Goal: Information Seeking & Learning: Compare options

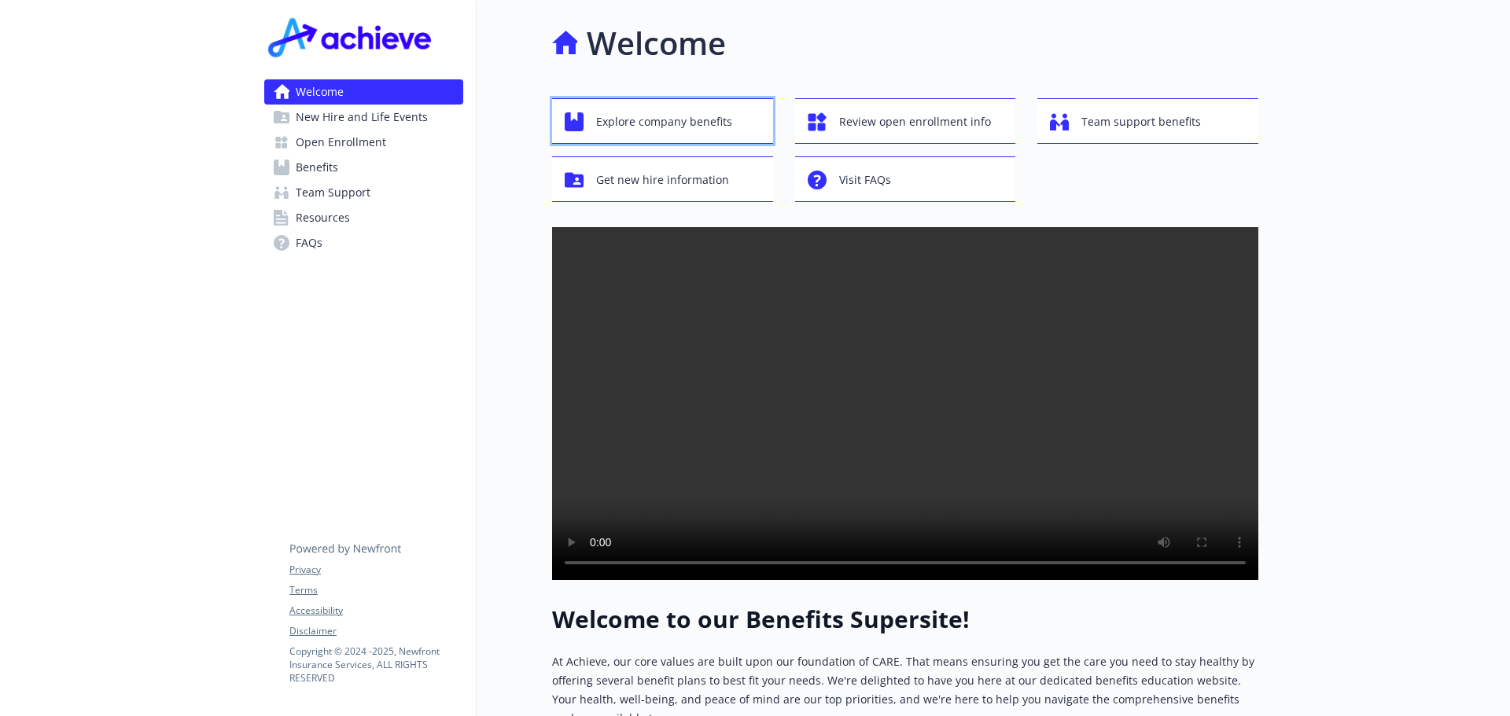
click at [661, 113] on span "Explore company benefits" at bounding box center [664, 122] width 136 height 30
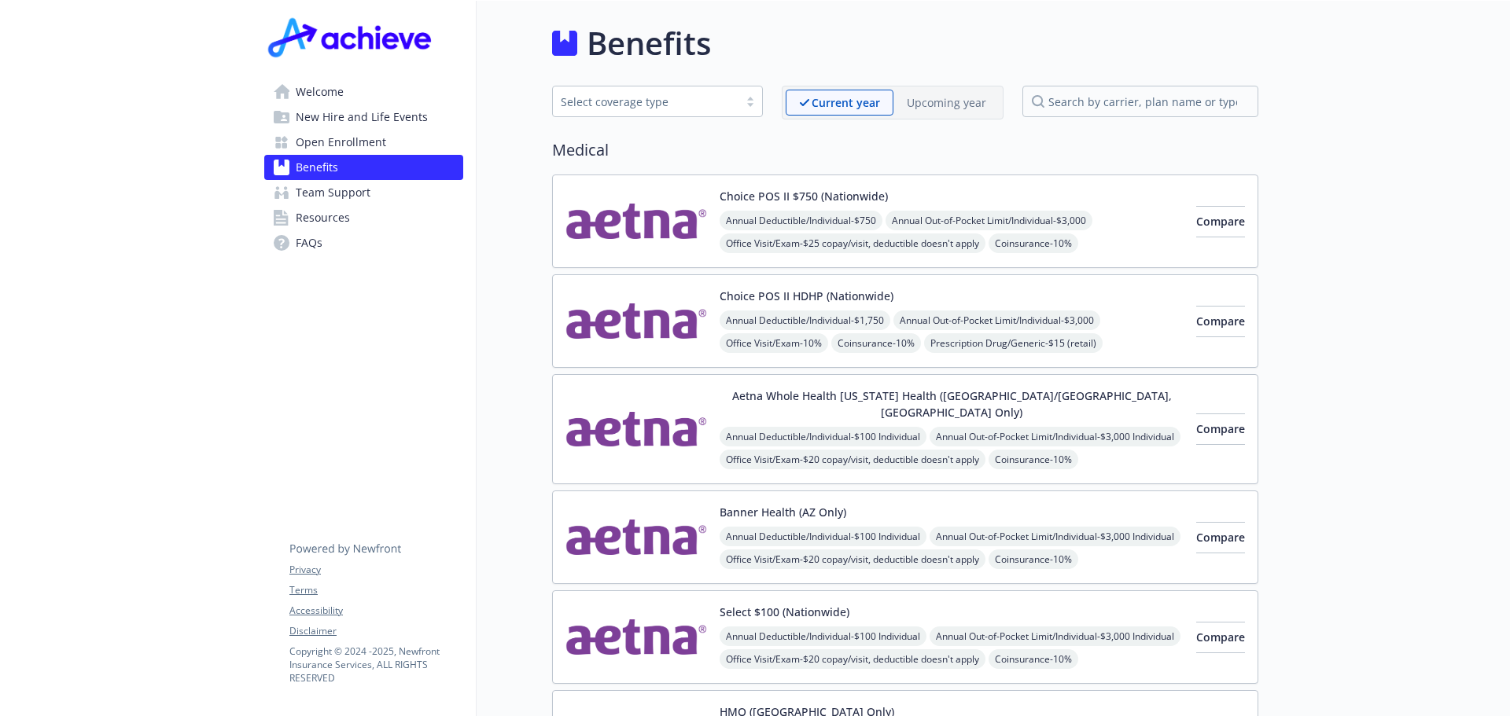
click at [951, 101] on p "Upcoming year" at bounding box center [946, 102] width 79 height 17
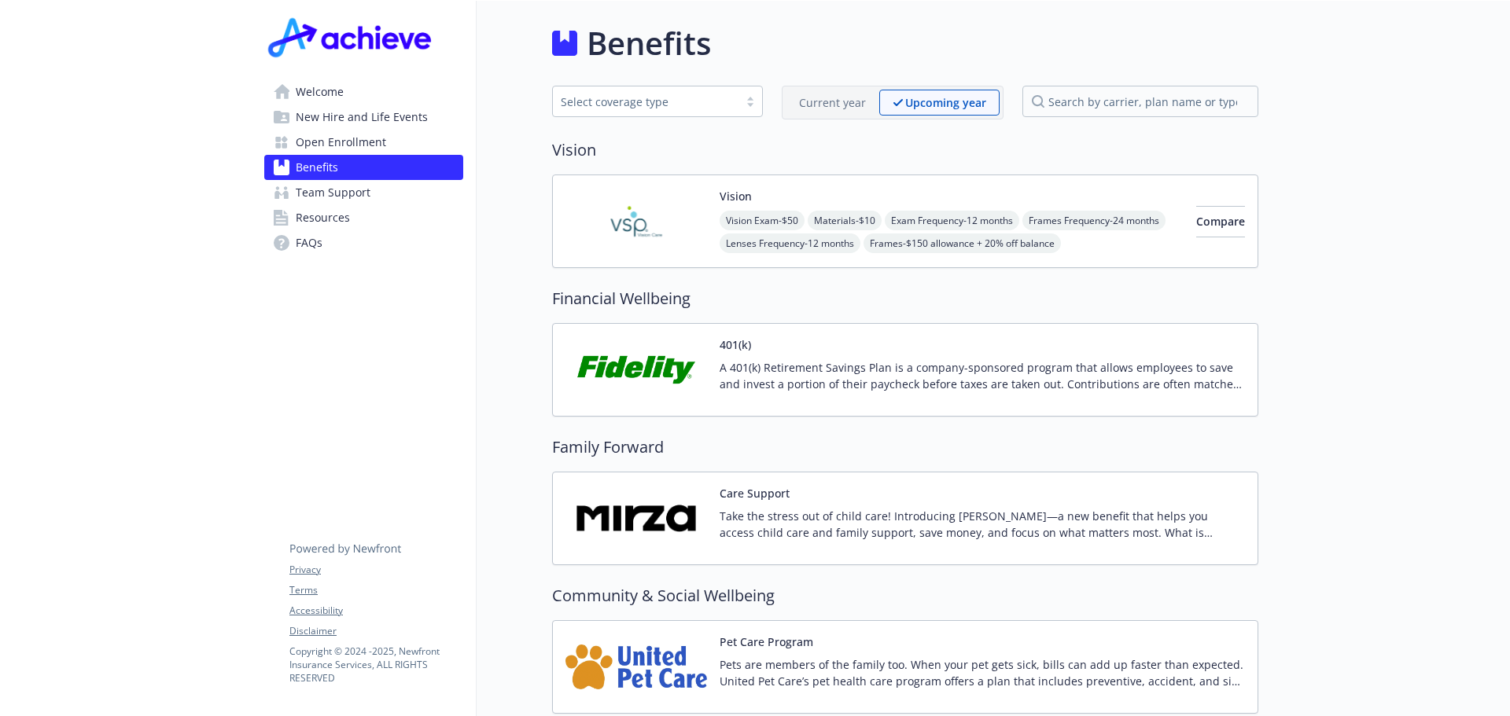
click at [812, 102] on p "Current year" at bounding box center [832, 102] width 67 height 17
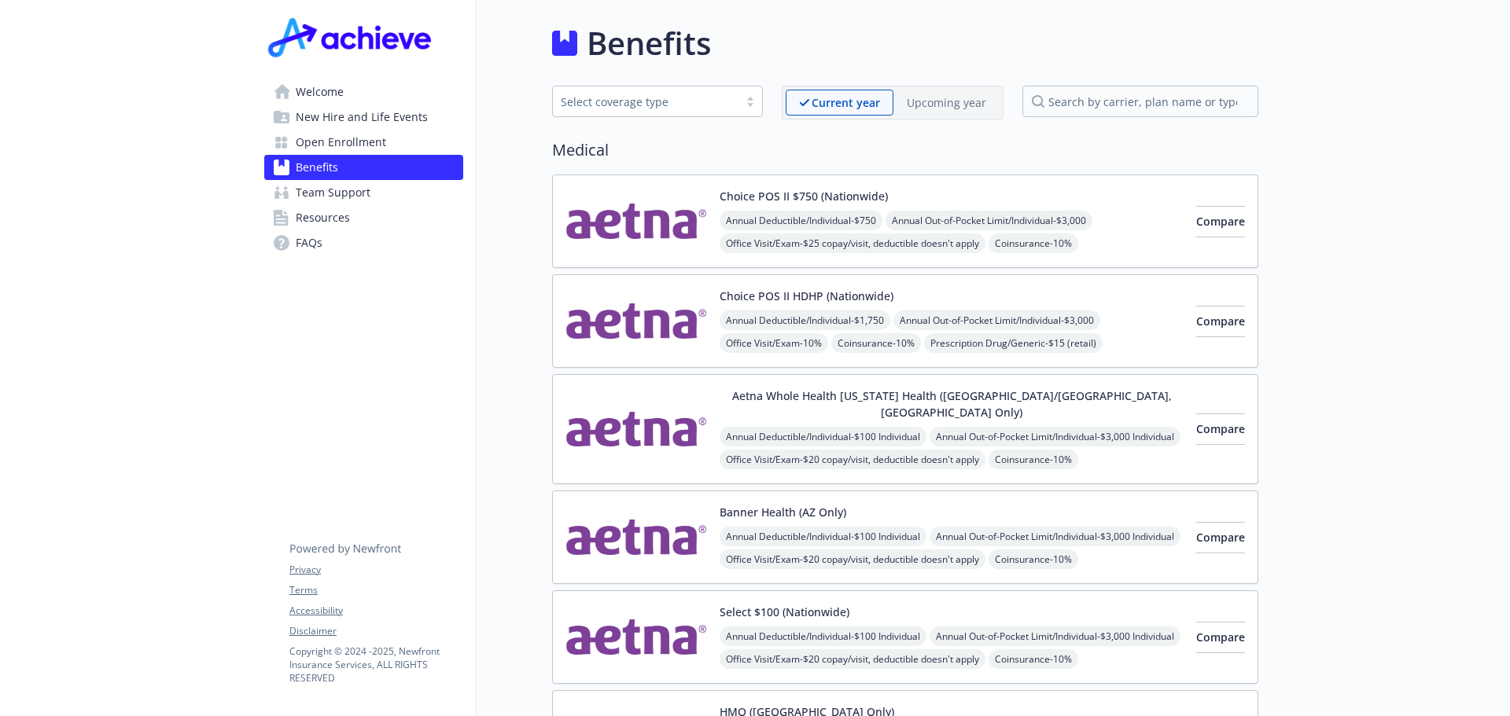
click at [921, 94] on div "Upcoming year" at bounding box center [946, 103] width 106 height 26
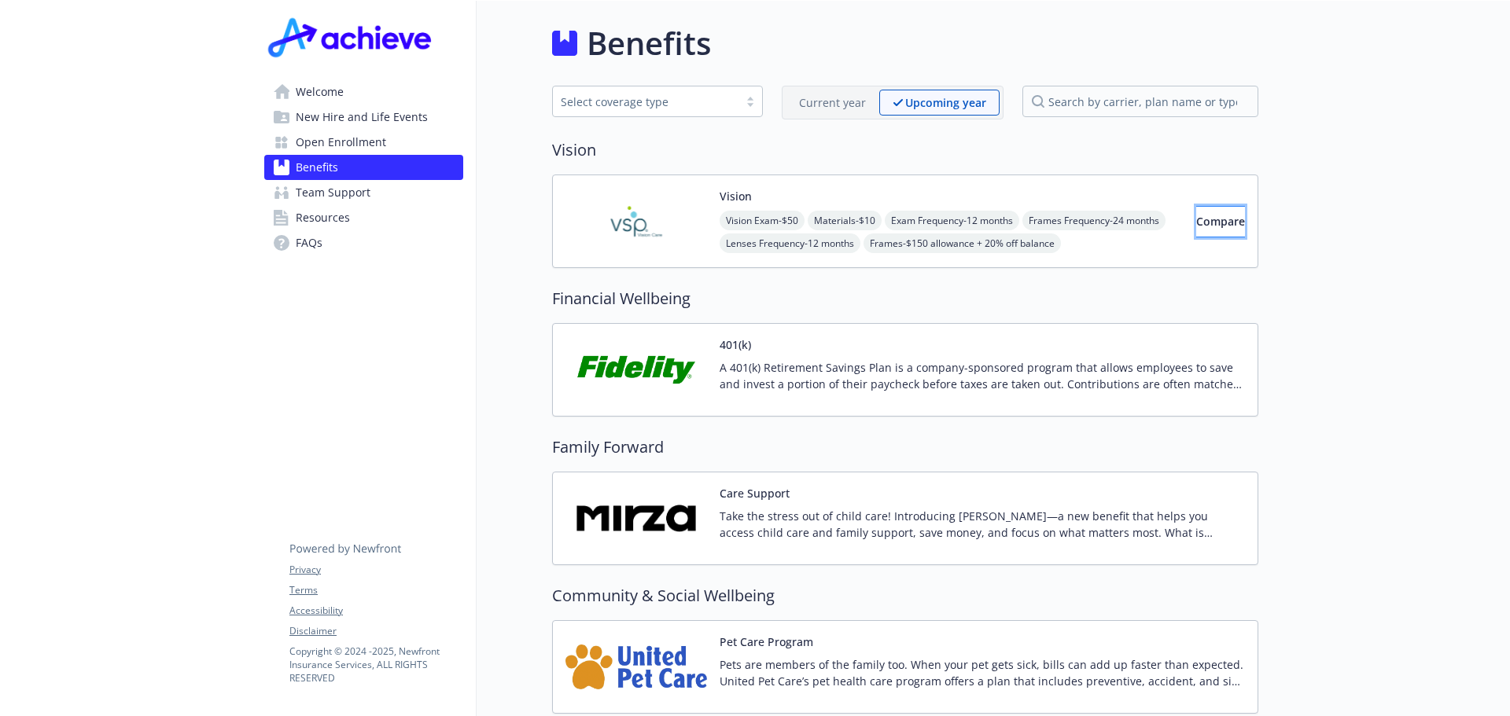
click at [1201, 225] on span "Compare" at bounding box center [1220, 221] width 49 height 15
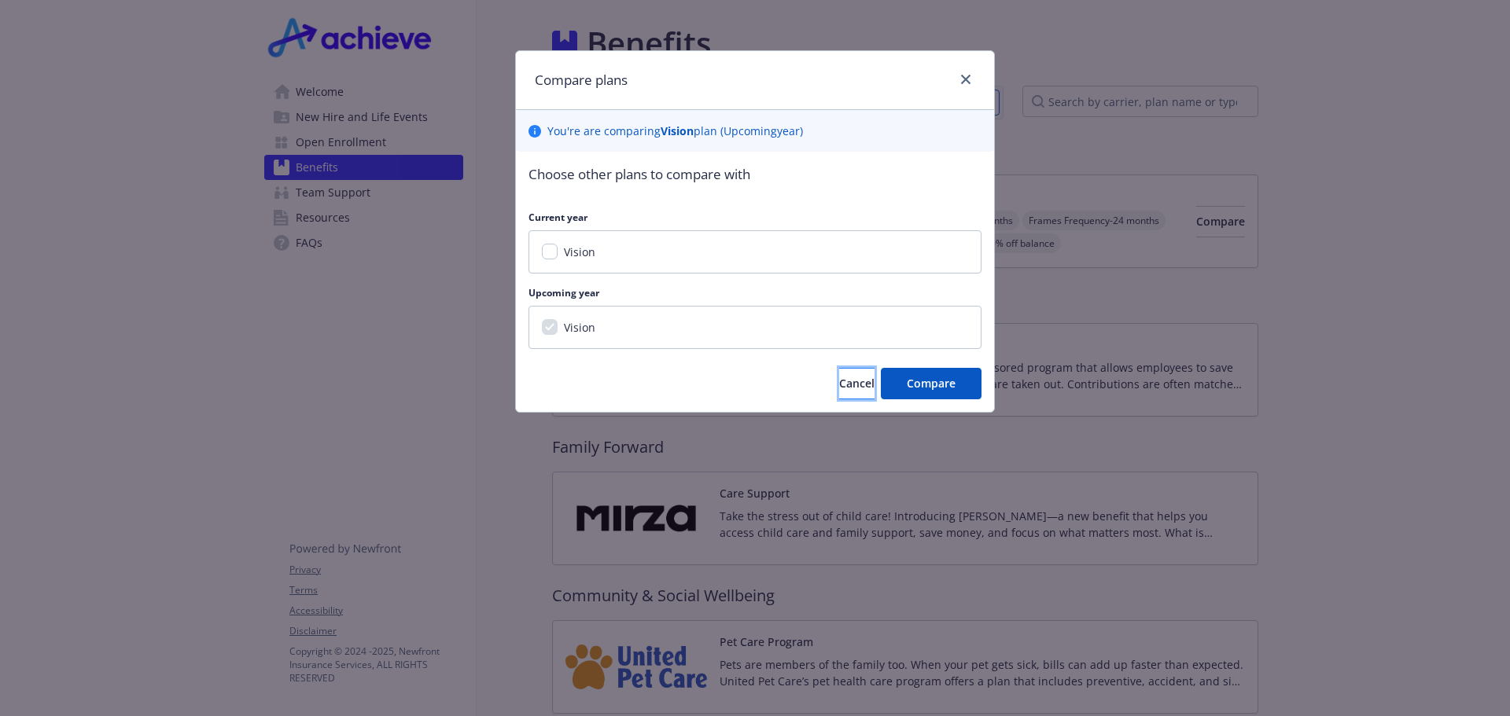
click at [839, 385] on span "Cancel" at bounding box center [856, 383] width 35 height 15
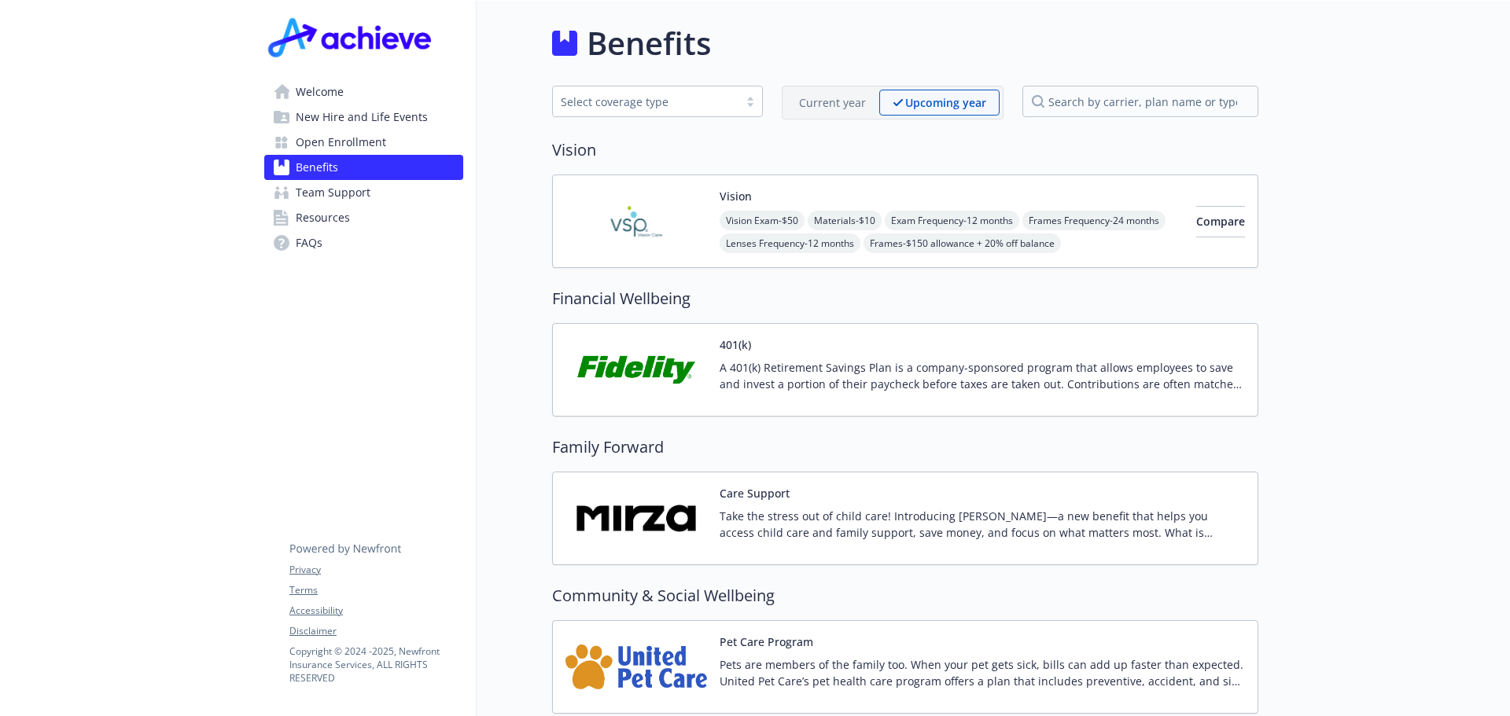
click at [820, 99] on p "Current year" at bounding box center [832, 102] width 67 height 17
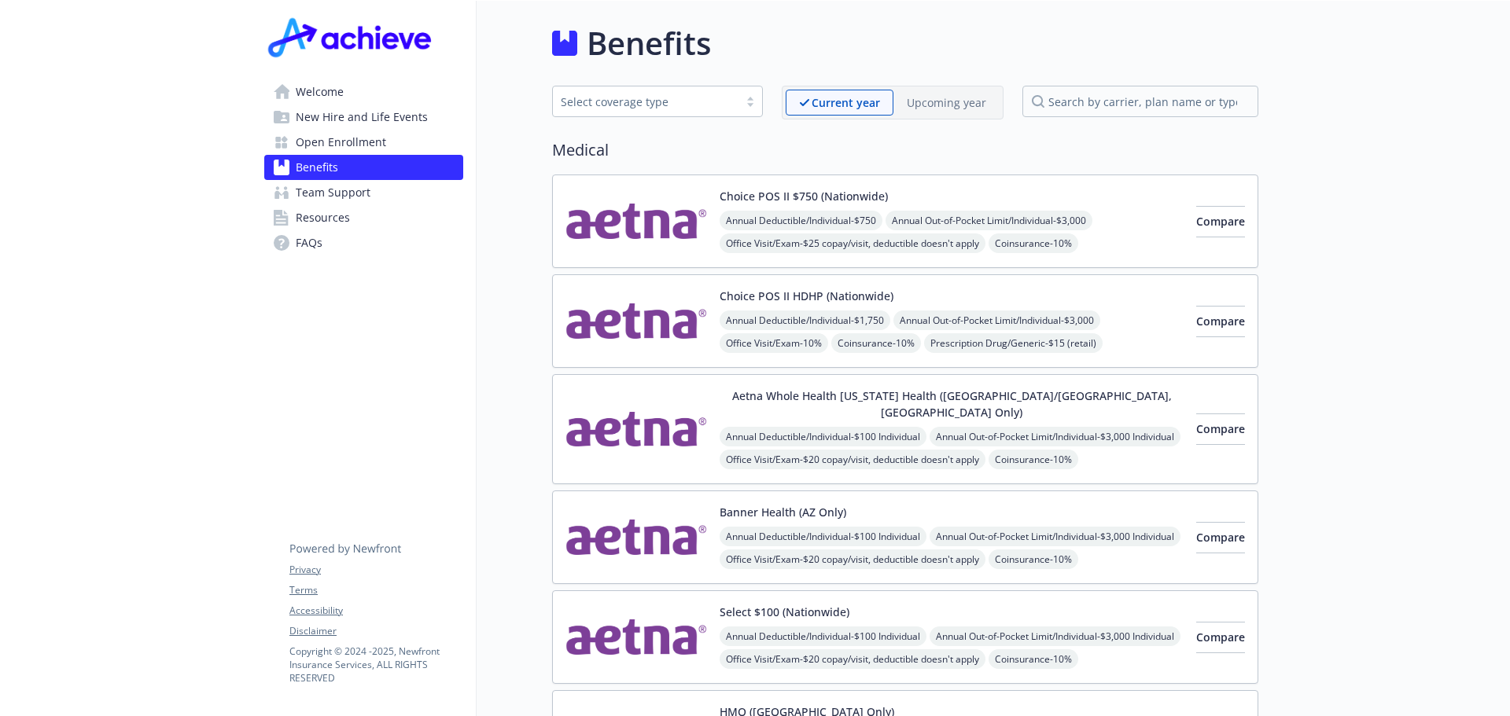
click at [919, 96] on p "Upcoming year" at bounding box center [946, 102] width 79 height 17
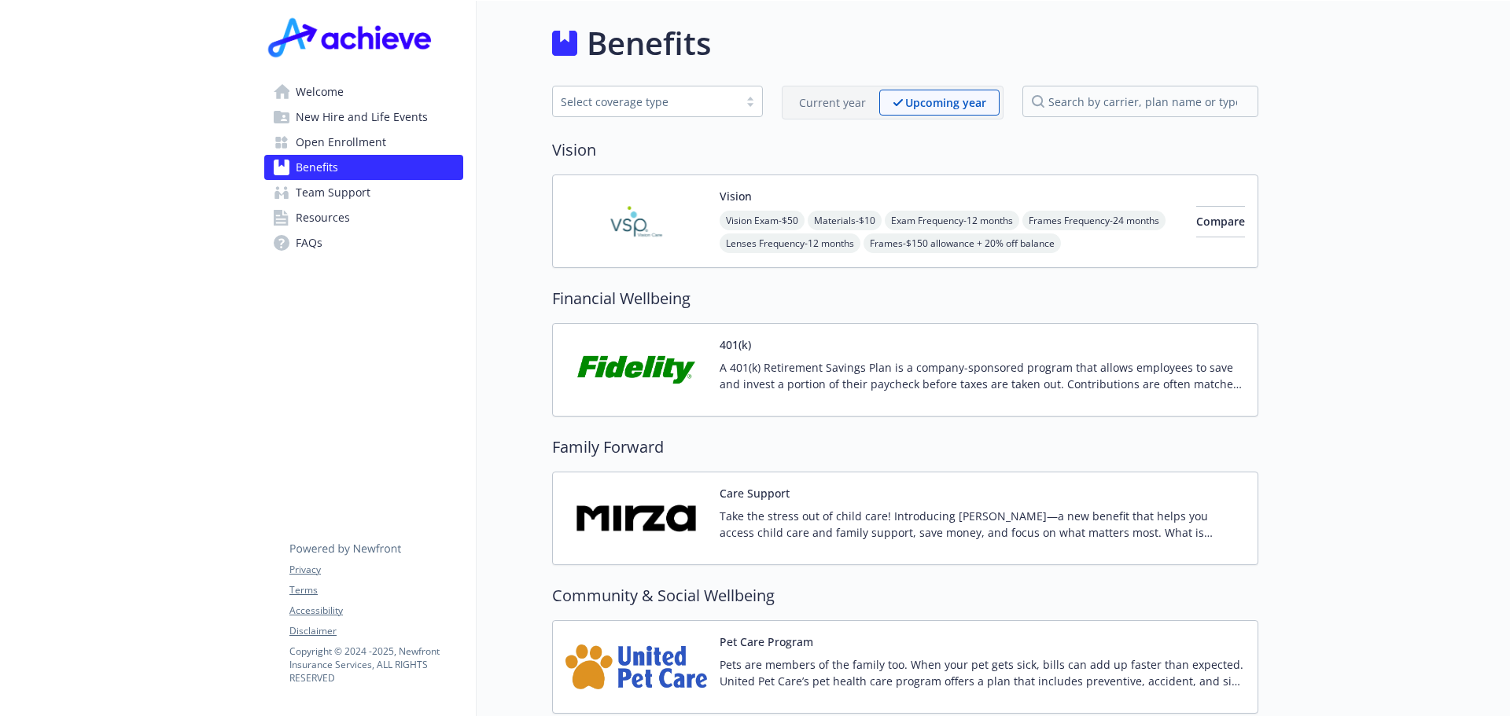
click at [318, 92] on span "Welcome" at bounding box center [320, 91] width 48 height 25
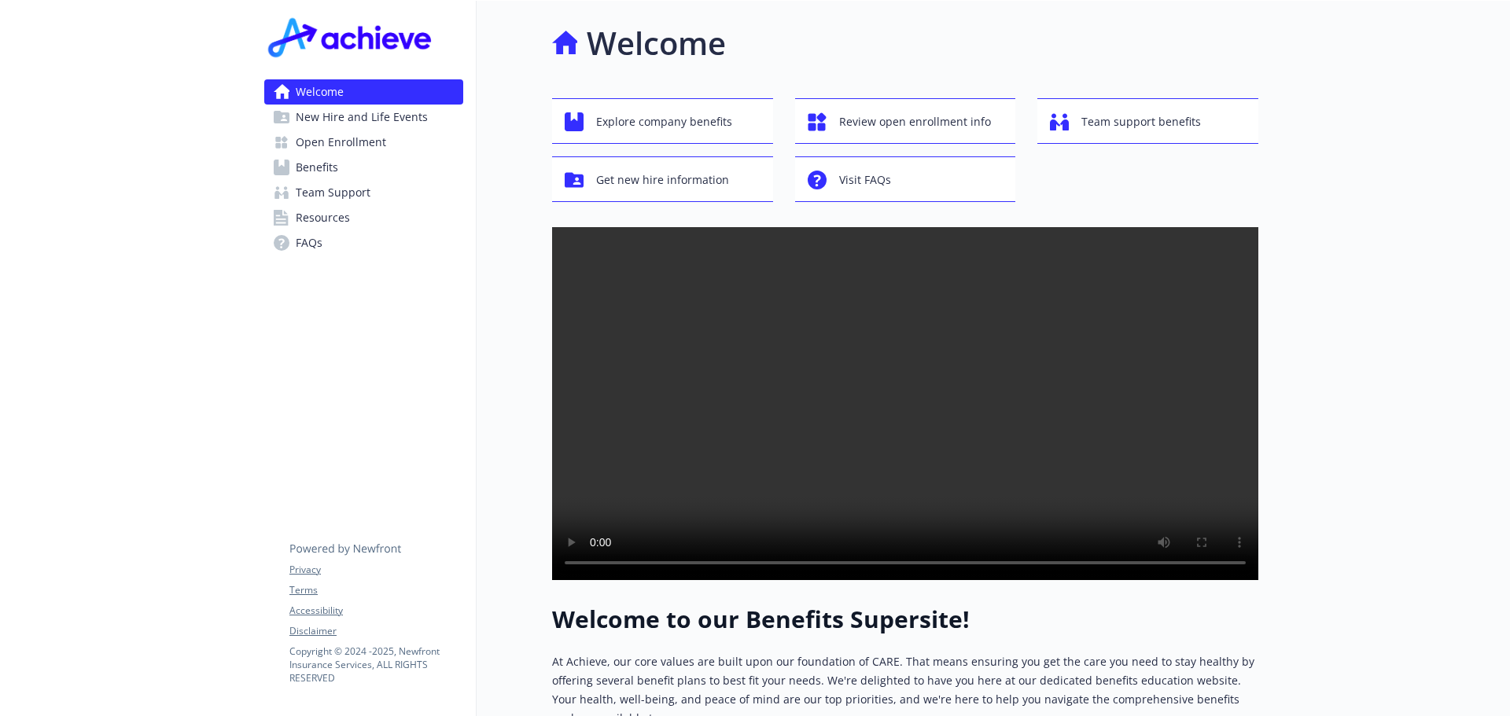
click at [390, 120] on span "New Hire and Life Events" at bounding box center [362, 117] width 132 height 25
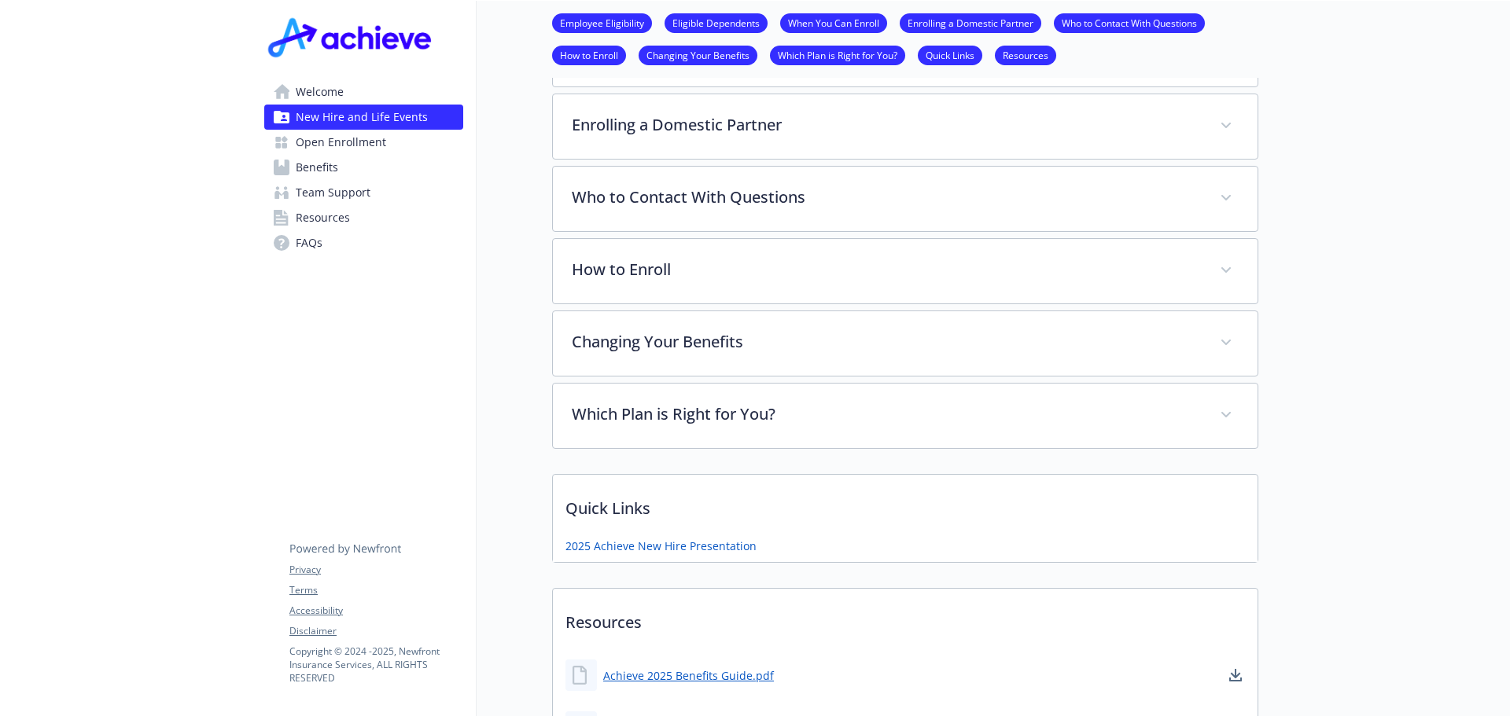
scroll to position [708, 0]
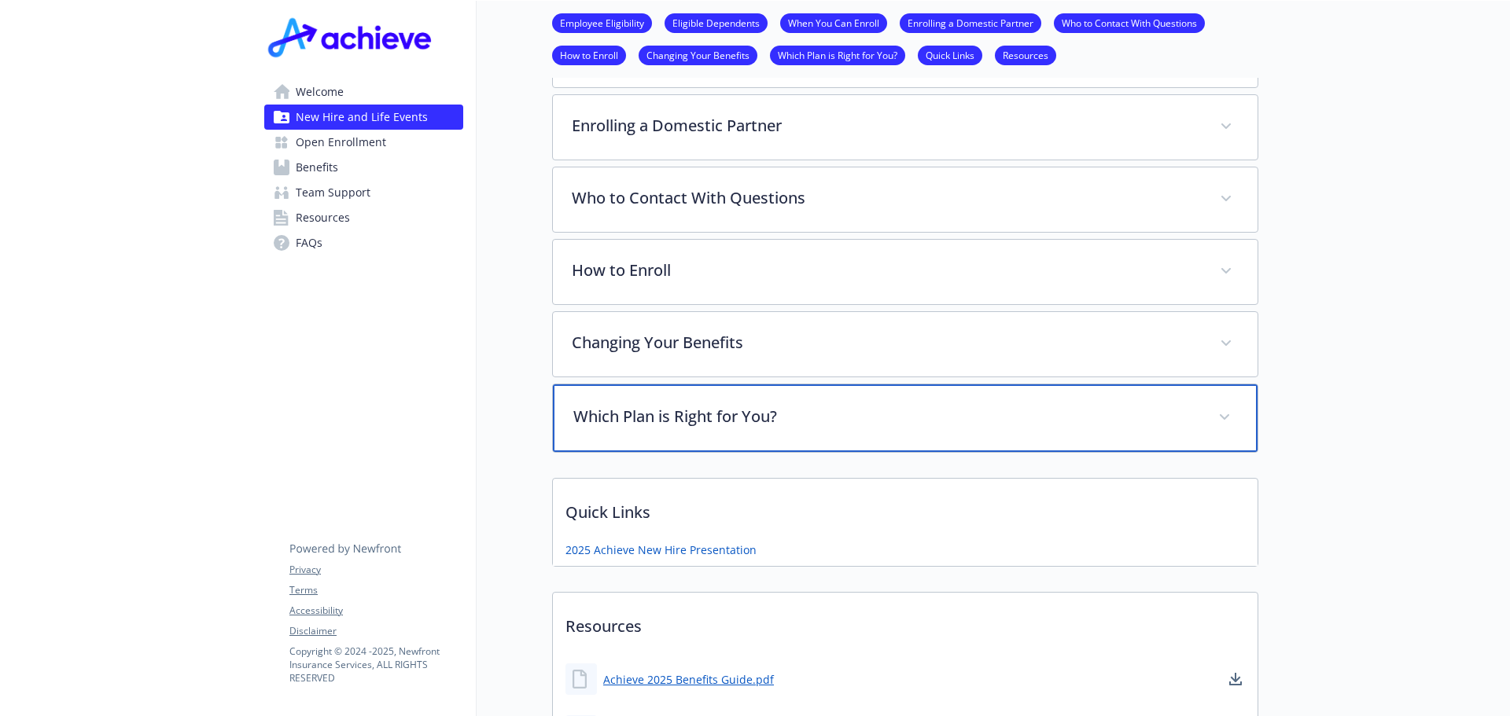
click at [844, 422] on p "Which Plan is Right for You?" at bounding box center [886, 417] width 626 height 24
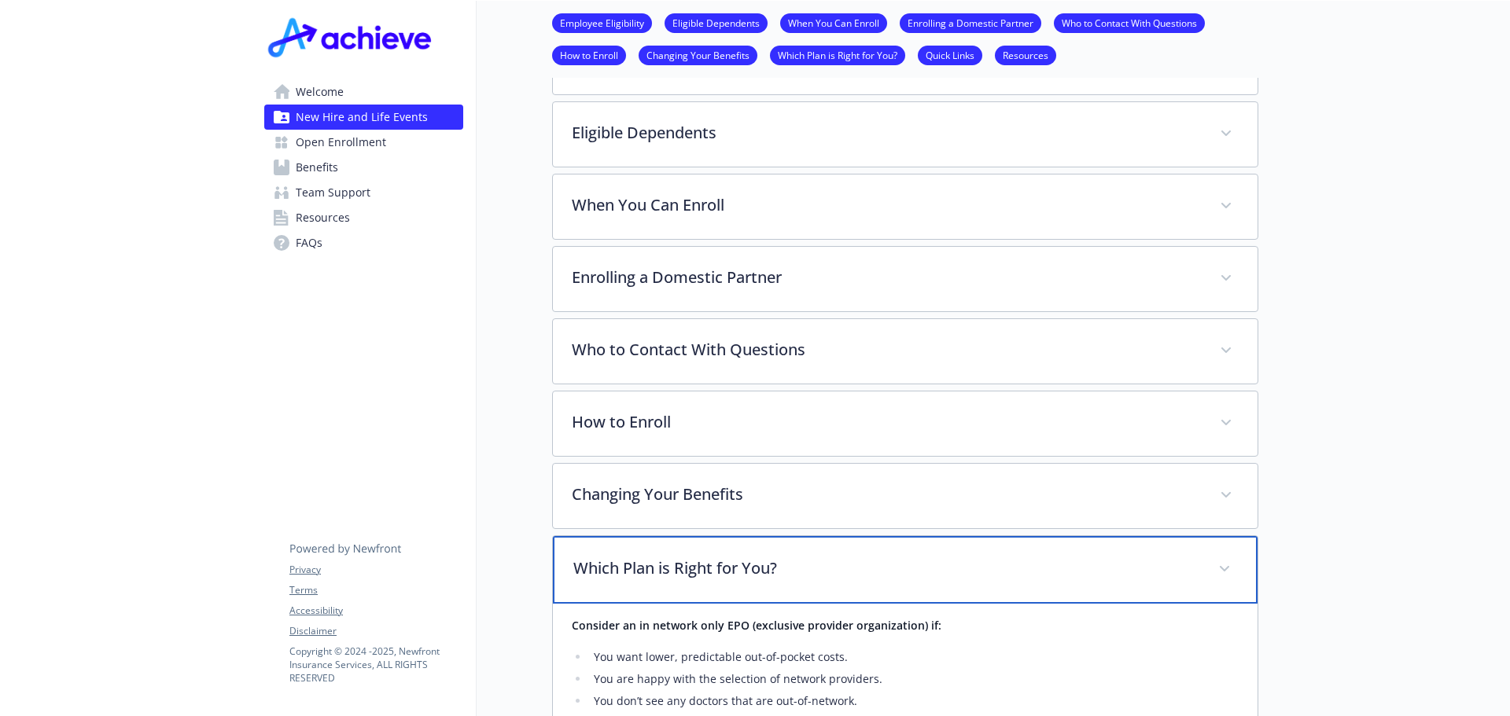
scroll to position [550, 0]
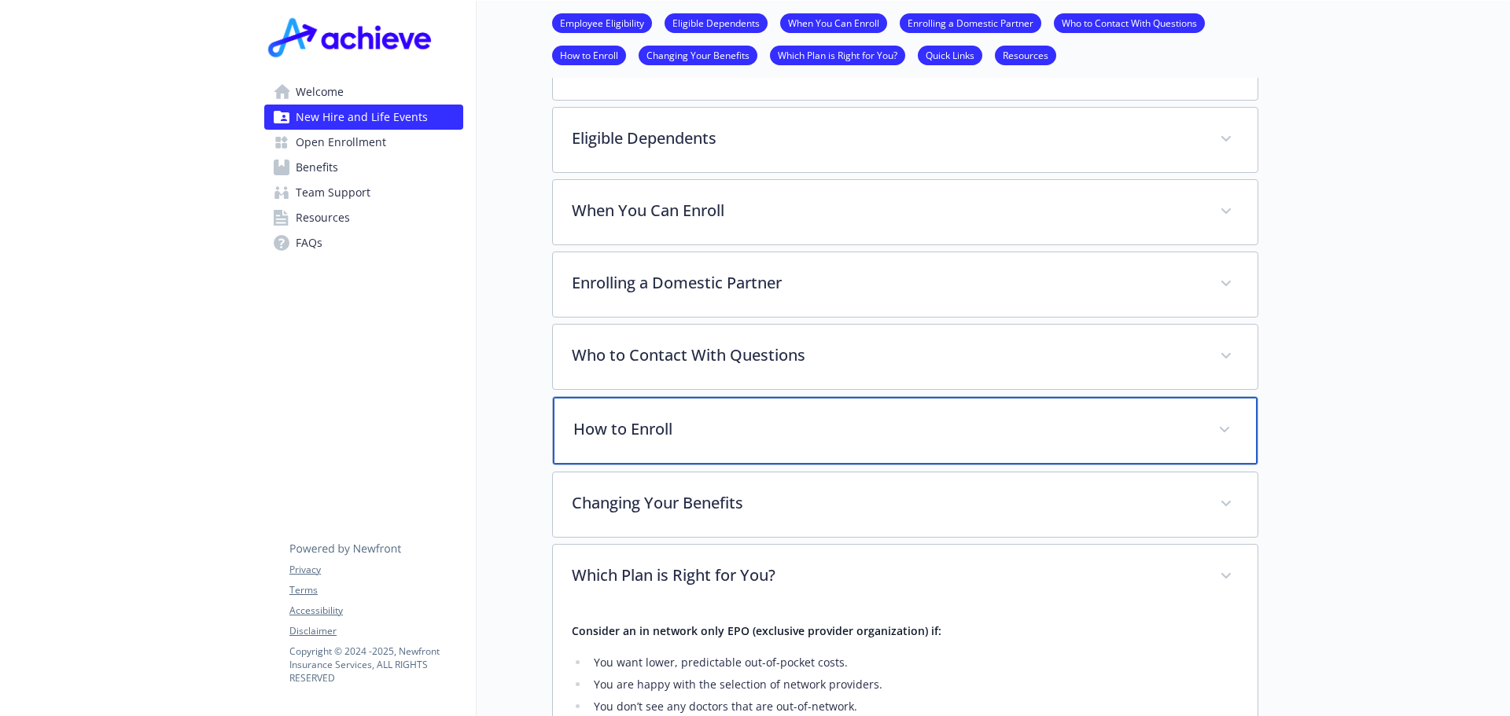
click at [735, 429] on p "How to Enroll" at bounding box center [886, 430] width 626 height 24
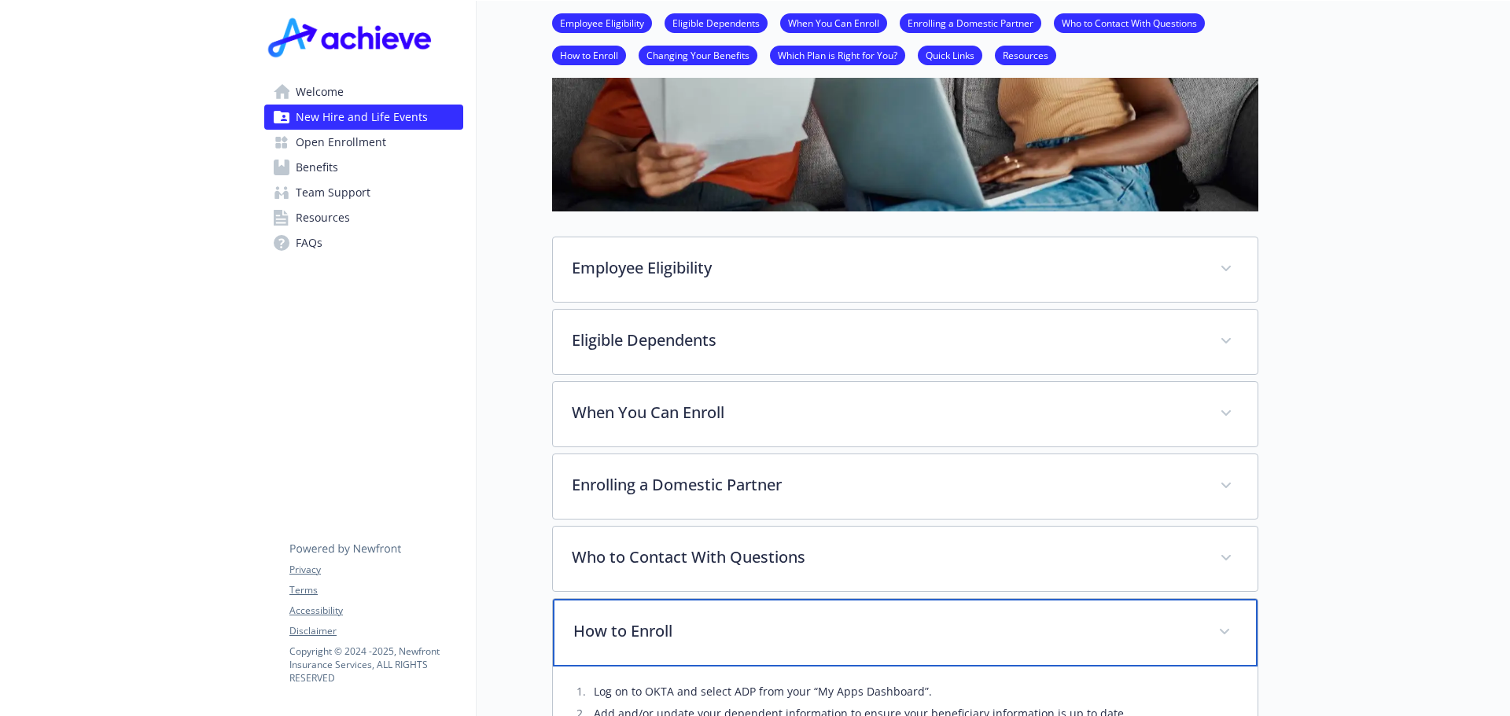
scroll to position [315, 0]
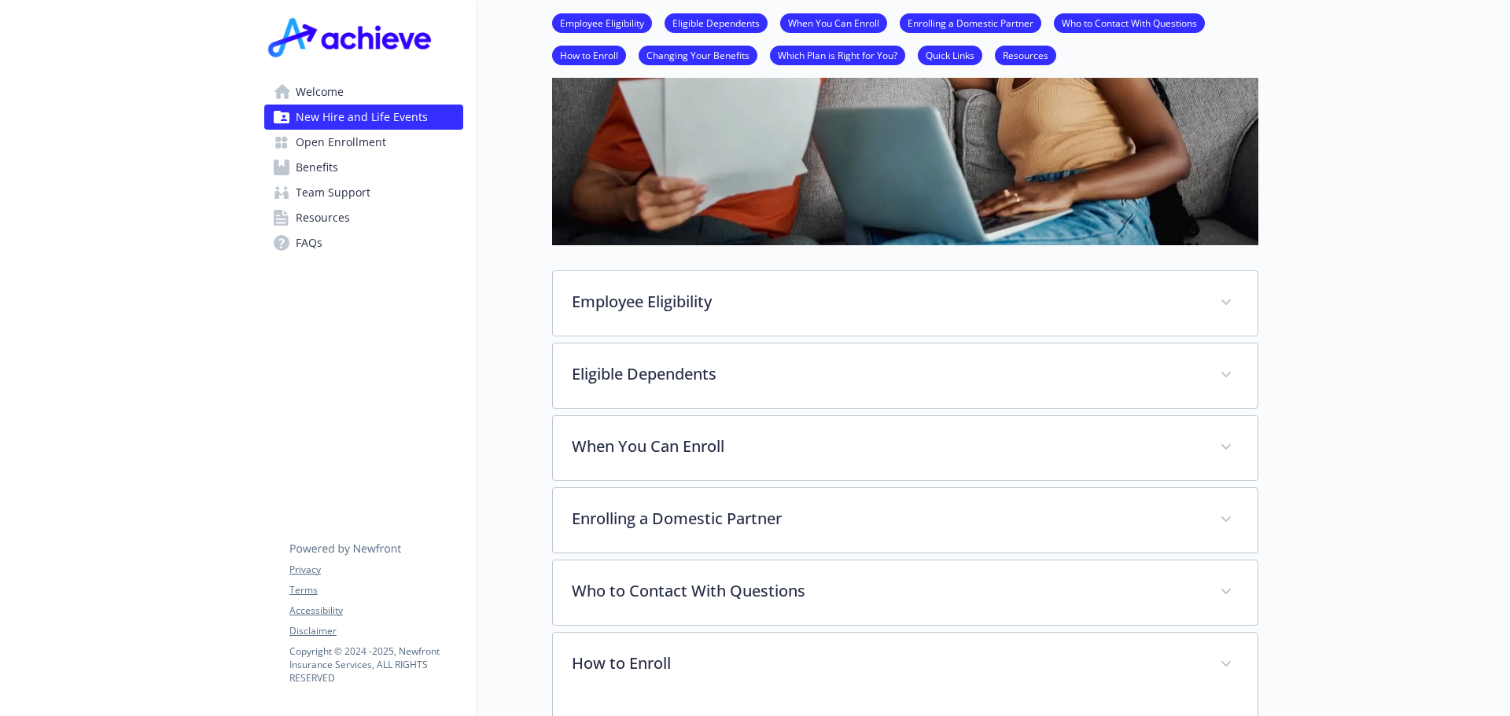
drag, startPoint x: 354, startPoint y: 92, endPoint x: 351, endPoint y: 109, distance: 17.6
click at [354, 92] on link "Welcome" at bounding box center [363, 91] width 199 height 25
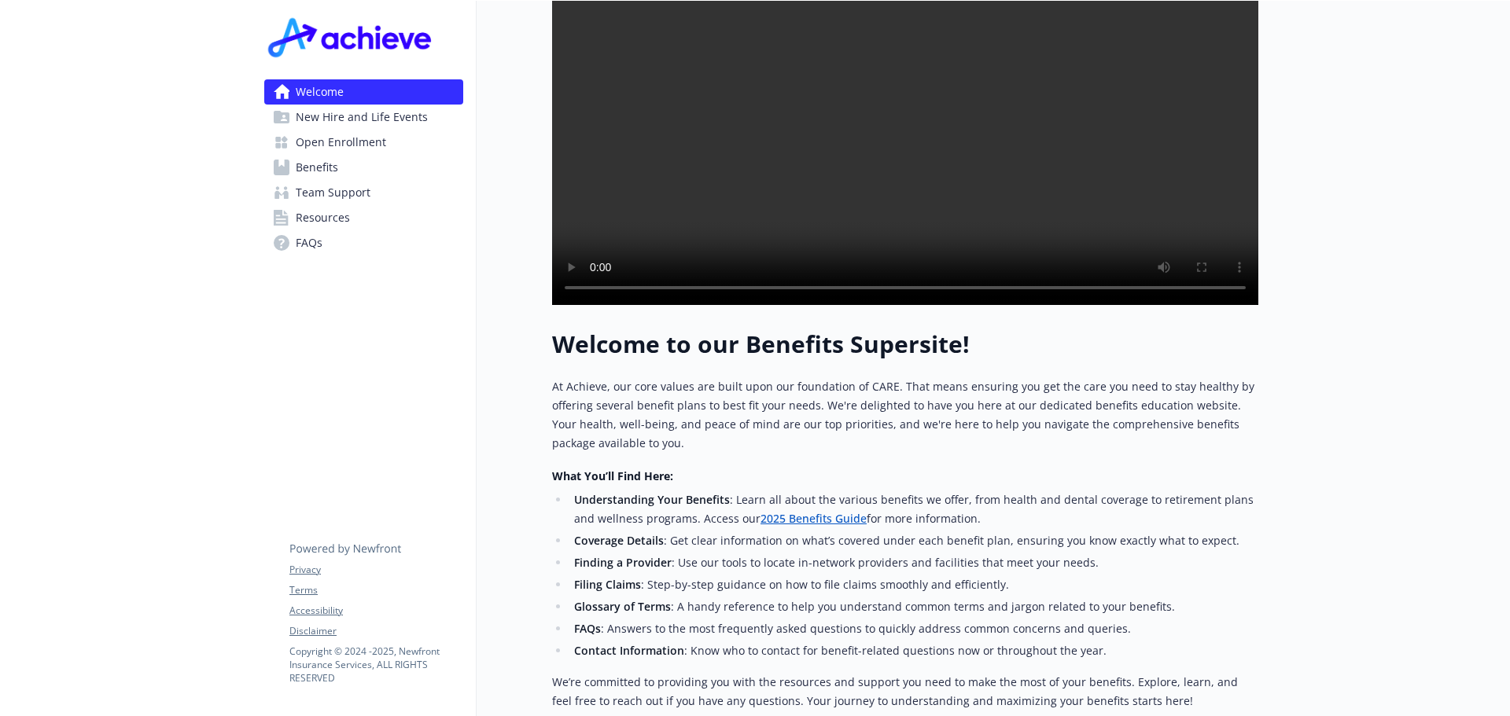
scroll to position [79, 0]
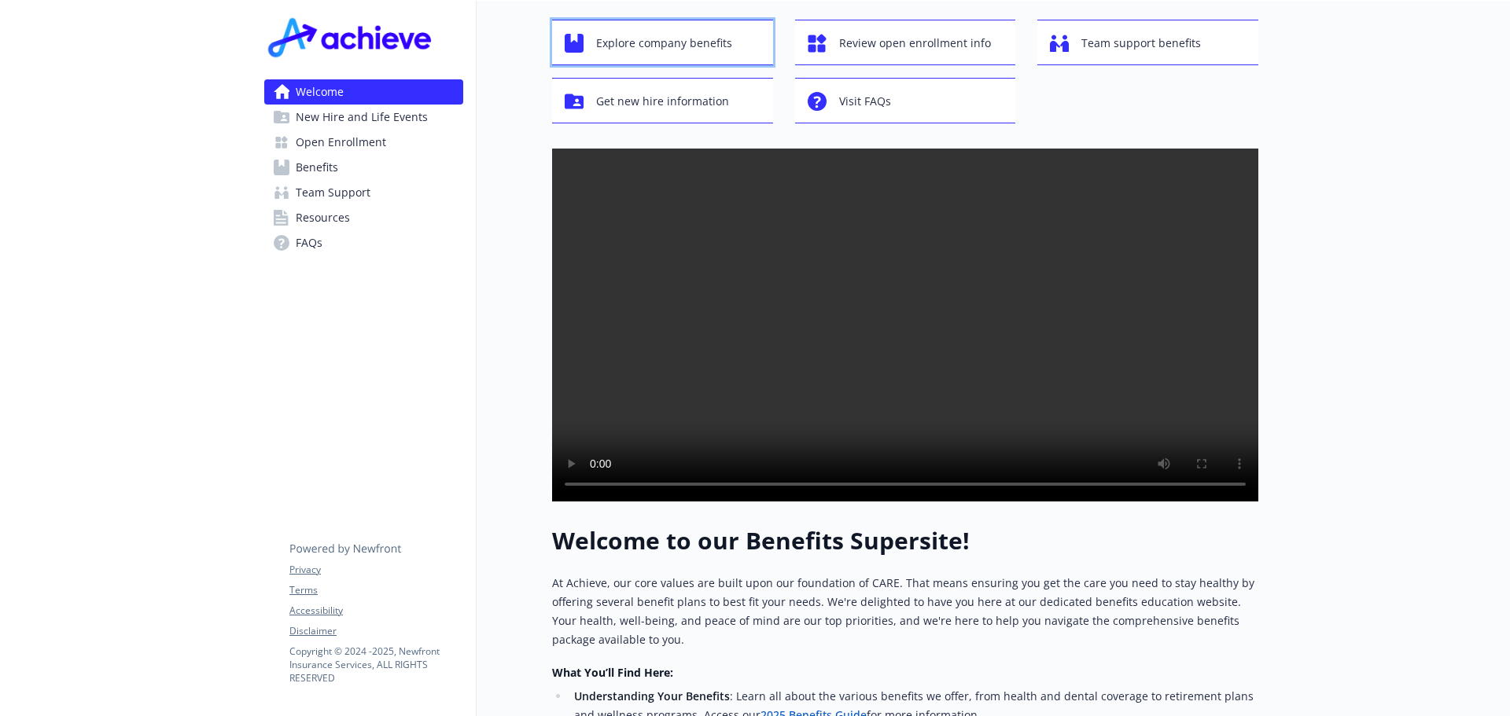
click at [639, 45] on span "Explore company benefits" at bounding box center [664, 43] width 136 height 30
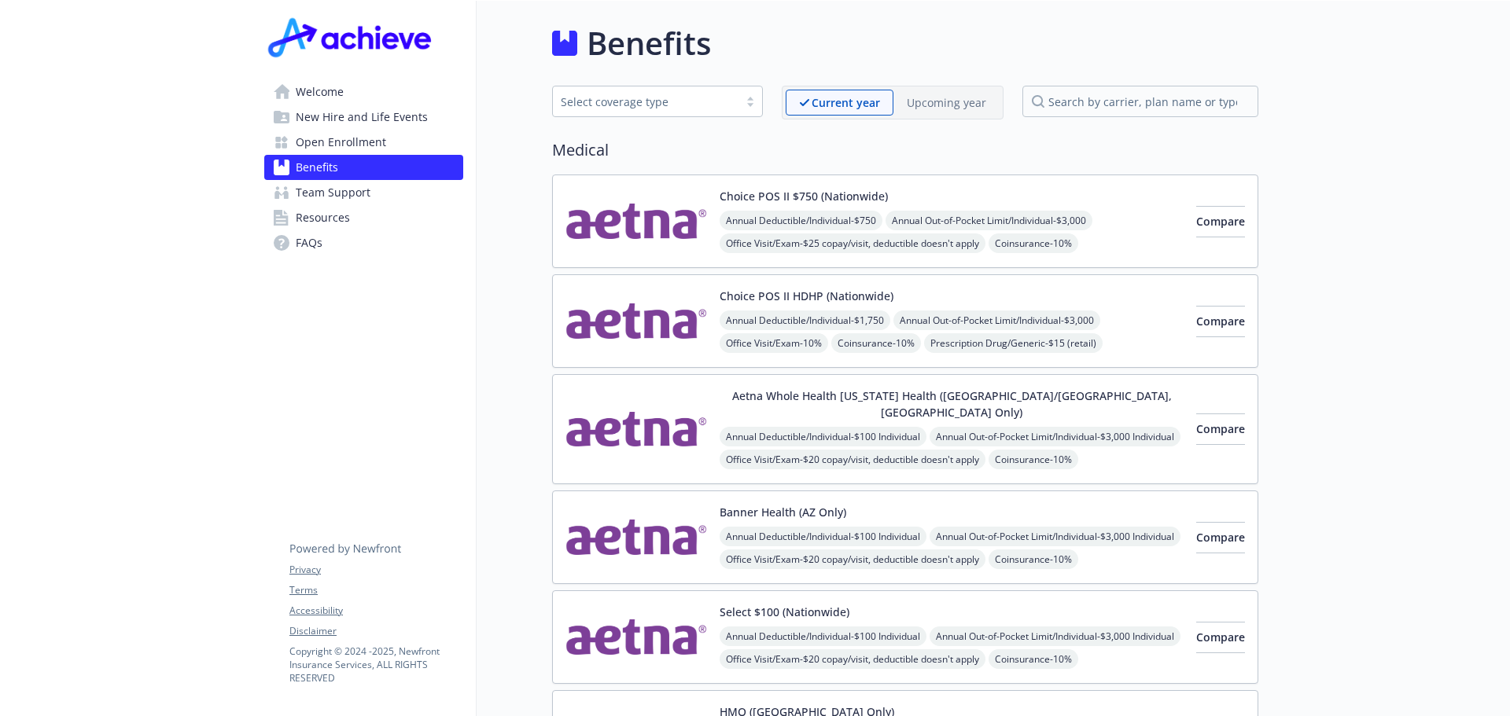
click at [941, 100] on p "Upcoming year" at bounding box center [946, 102] width 79 height 17
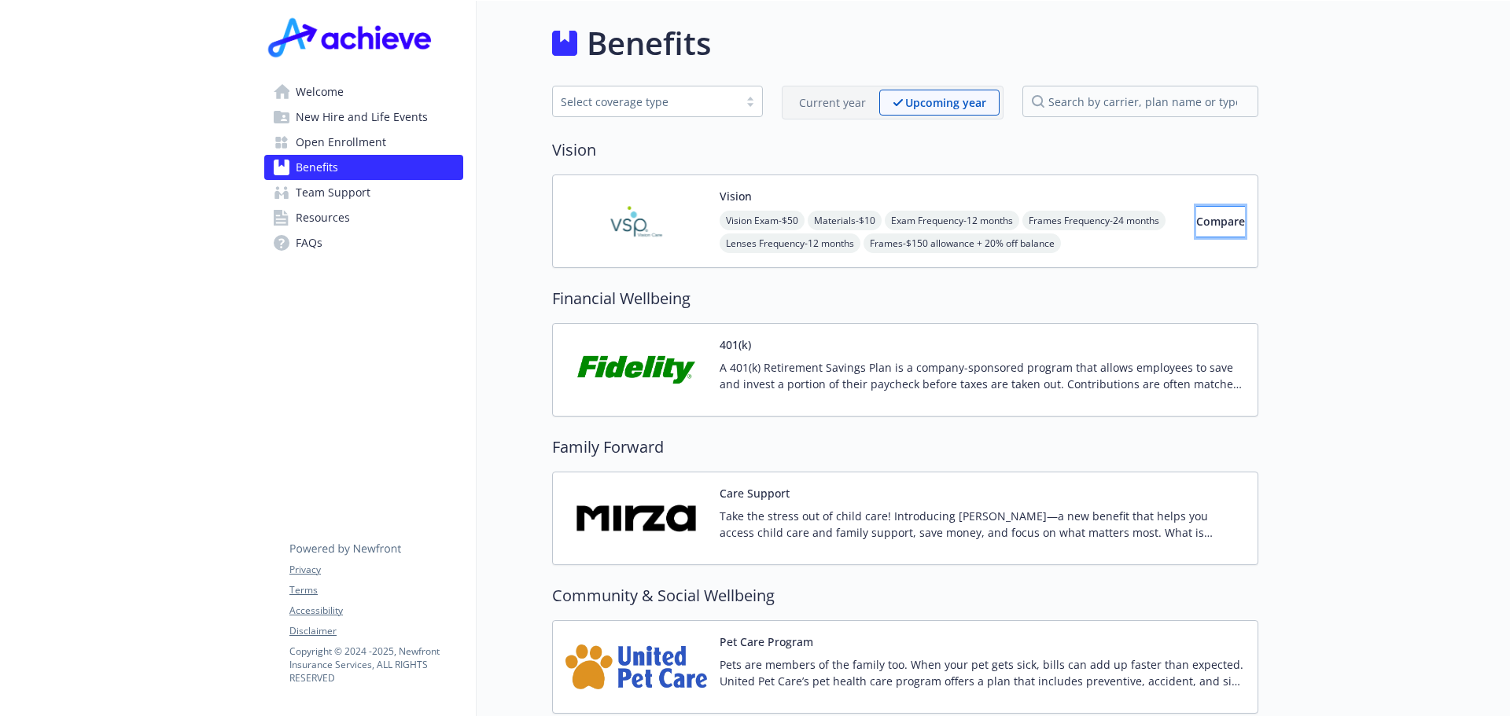
click at [1197, 224] on span "Compare" at bounding box center [1220, 221] width 49 height 15
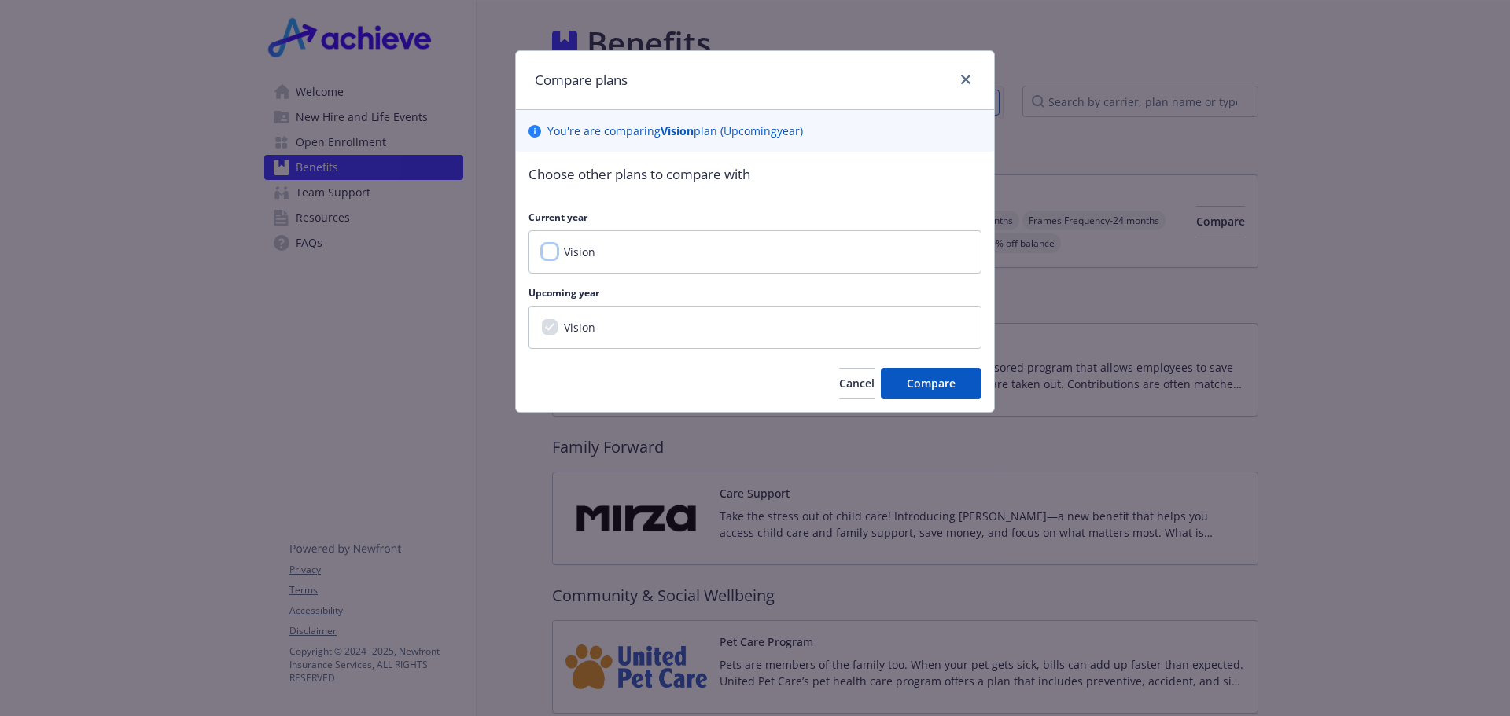
click at [549, 256] on input "Vision" at bounding box center [550, 252] width 16 height 16
checkbox input "true"
click at [964, 79] on icon "close" at bounding box center [965, 79] width 9 height 9
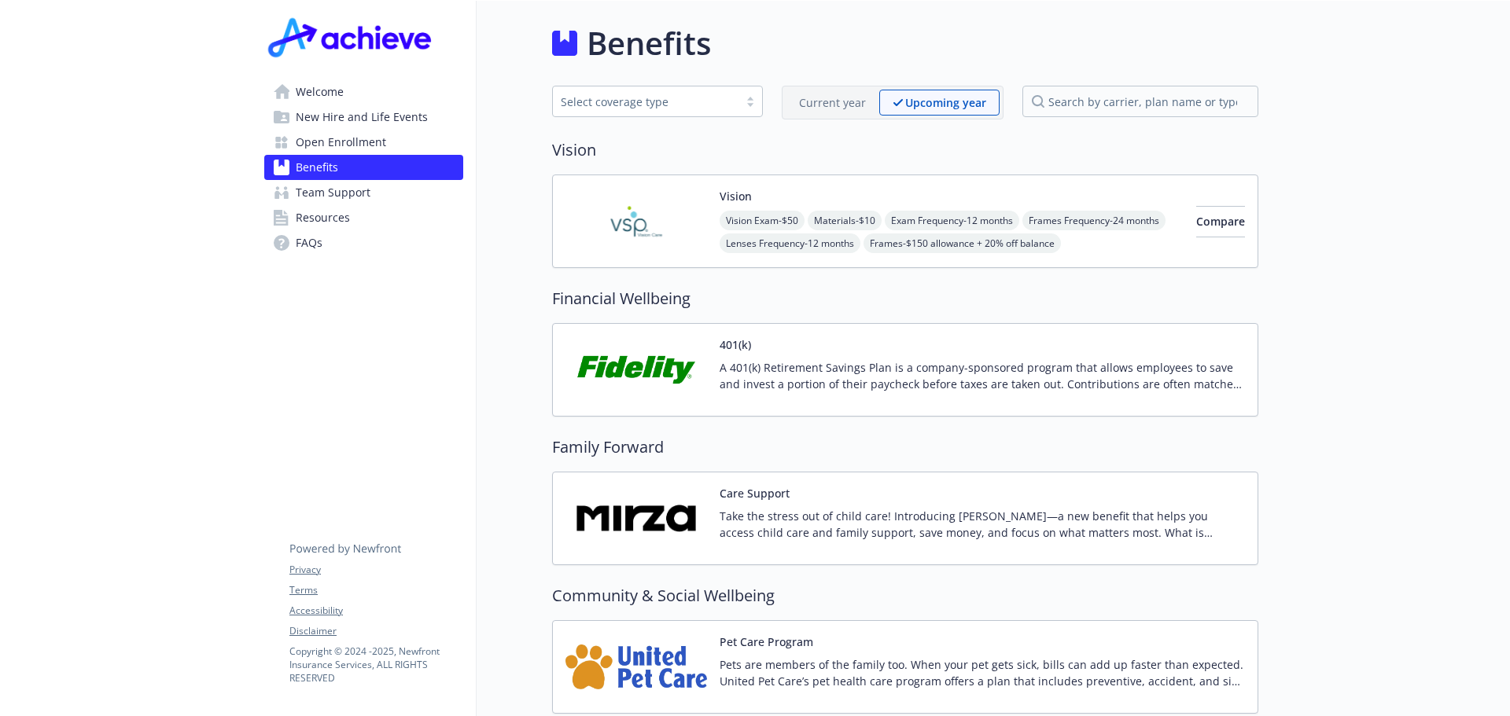
click at [373, 144] on span "Open Enrollment" at bounding box center [341, 142] width 90 height 25
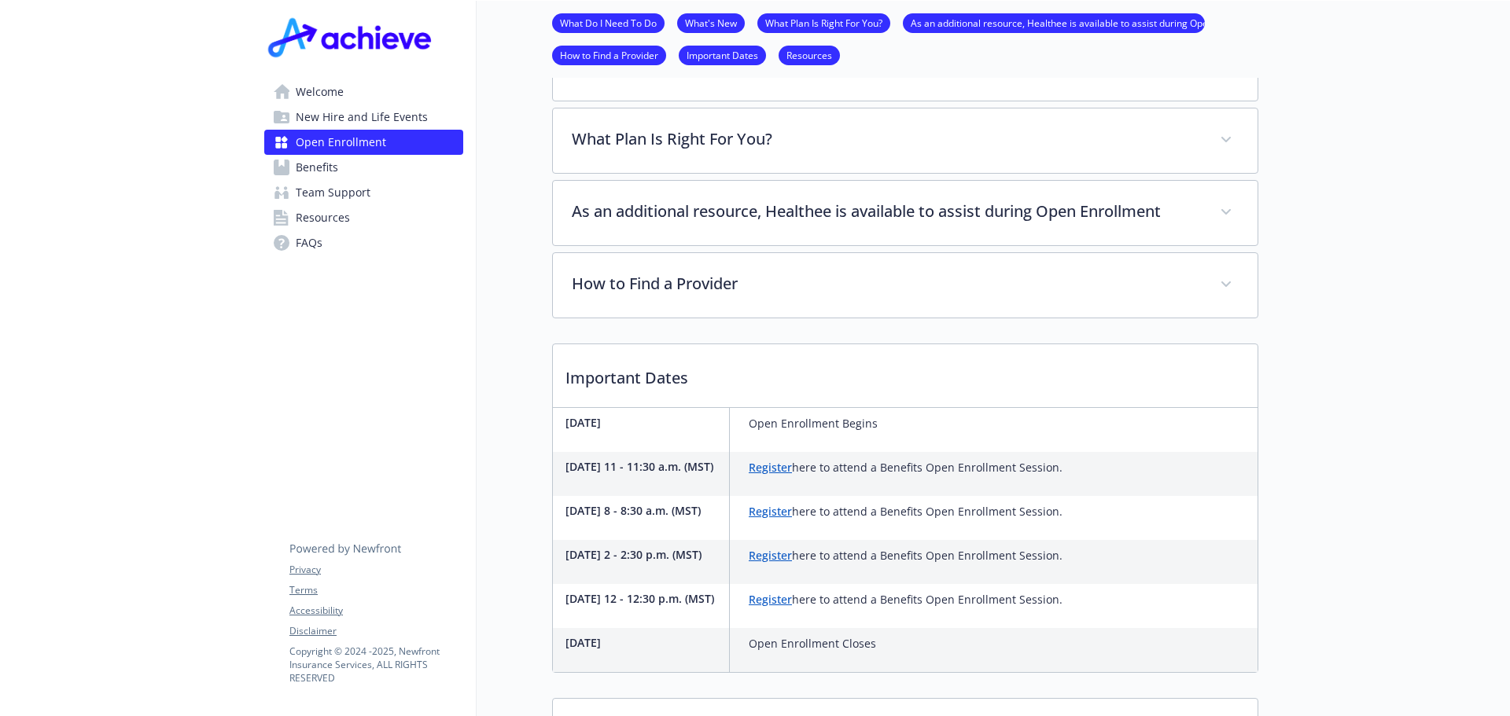
scroll to position [157, 0]
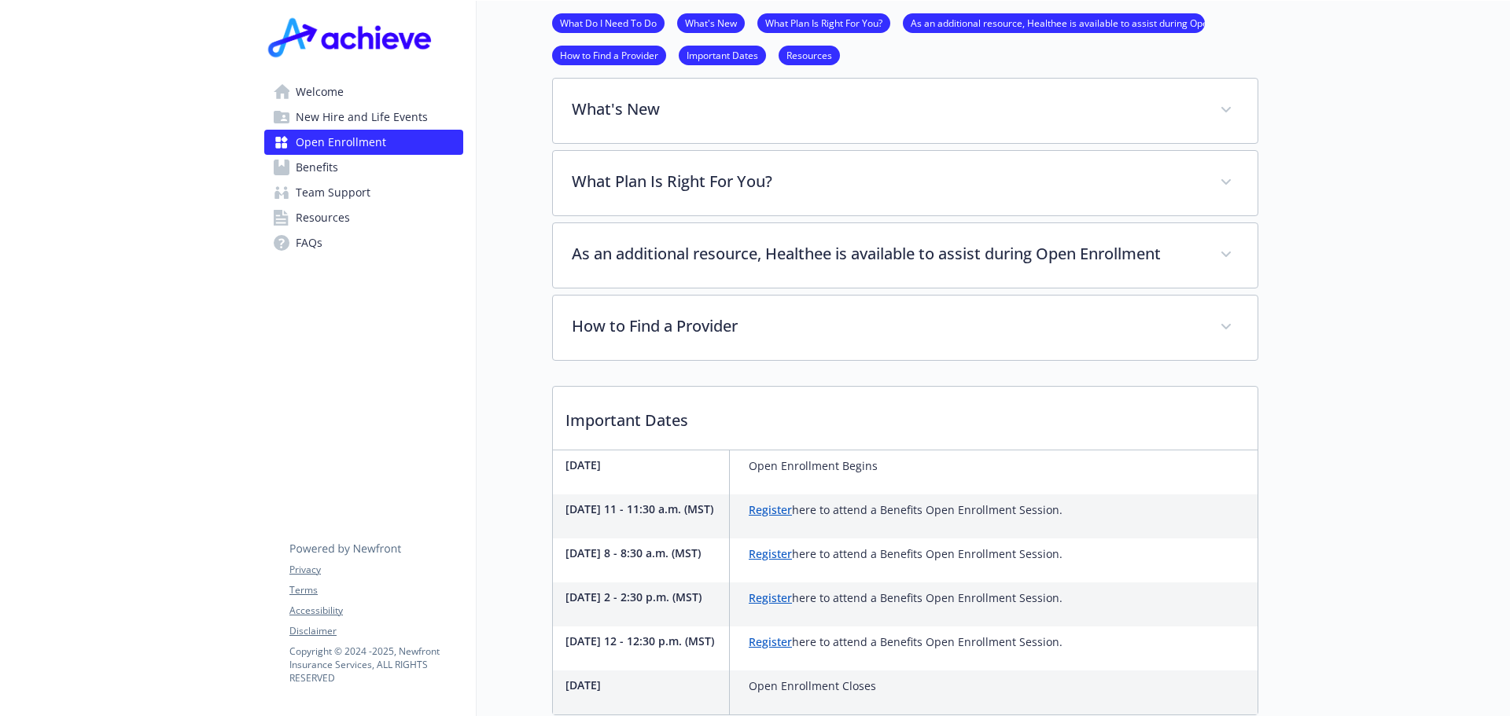
click at [322, 90] on span "Welcome" at bounding box center [320, 91] width 48 height 25
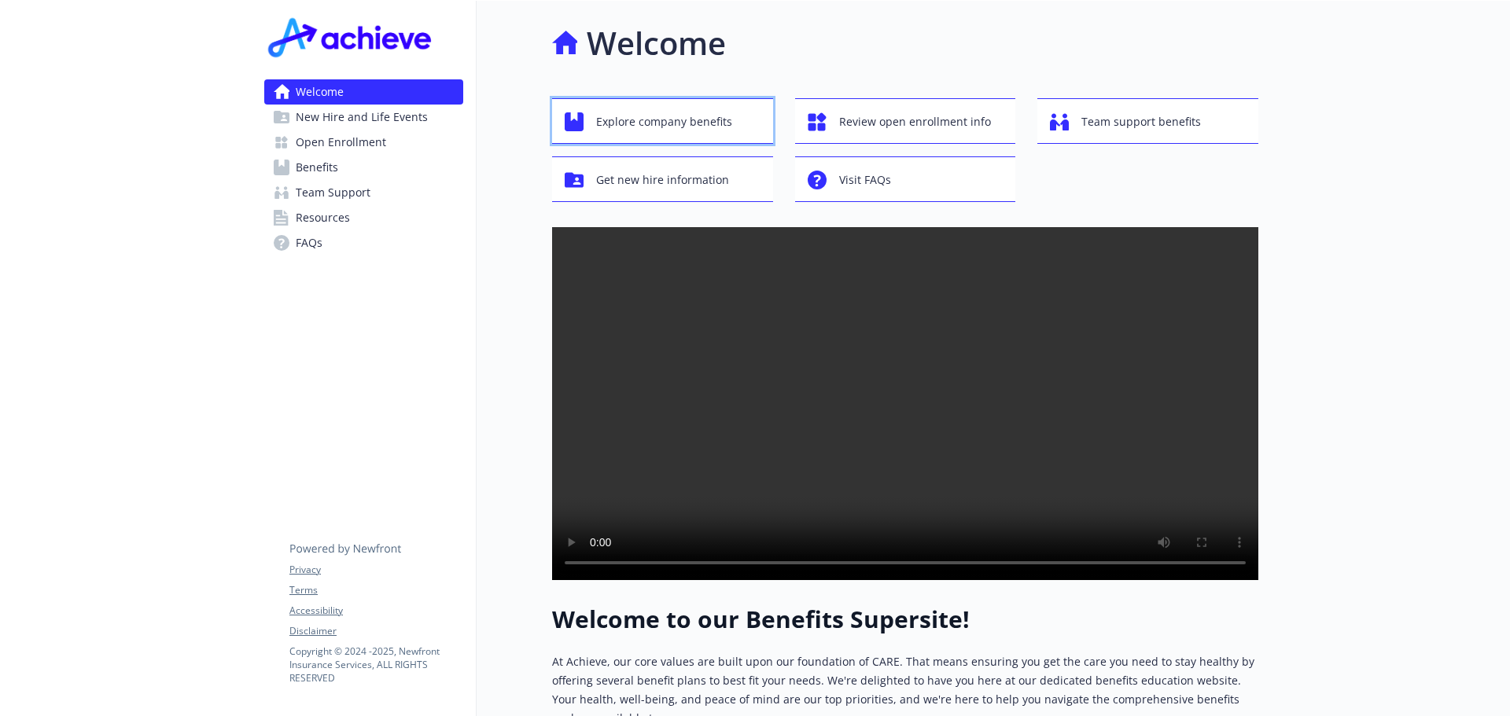
click at [671, 118] on span "Explore company benefits" at bounding box center [664, 122] width 136 height 30
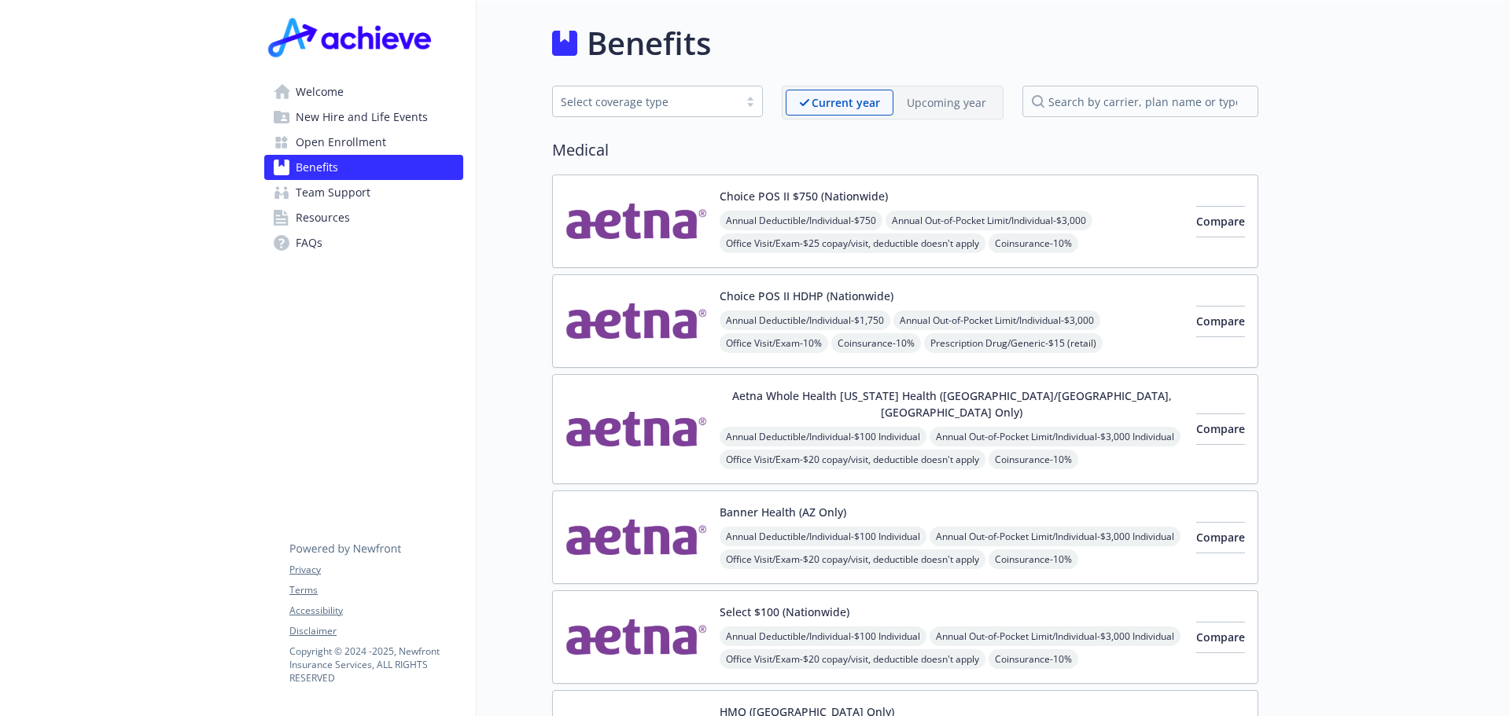
click at [930, 101] on p "Upcoming year" at bounding box center [946, 102] width 79 height 17
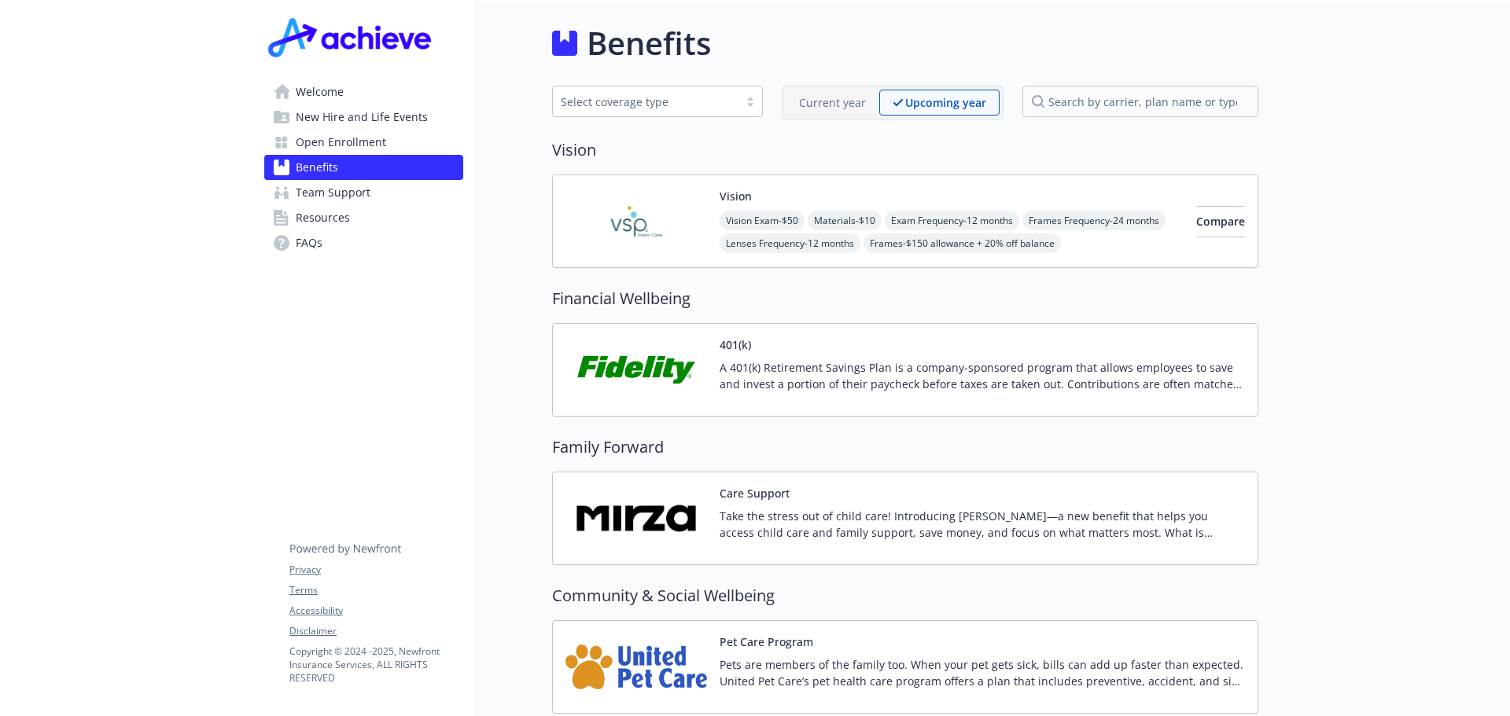
click at [331, 83] on span "Welcome" at bounding box center [320, 91] width 48 height 25
